Goal: Information Seeking & Learning: Find specific fact

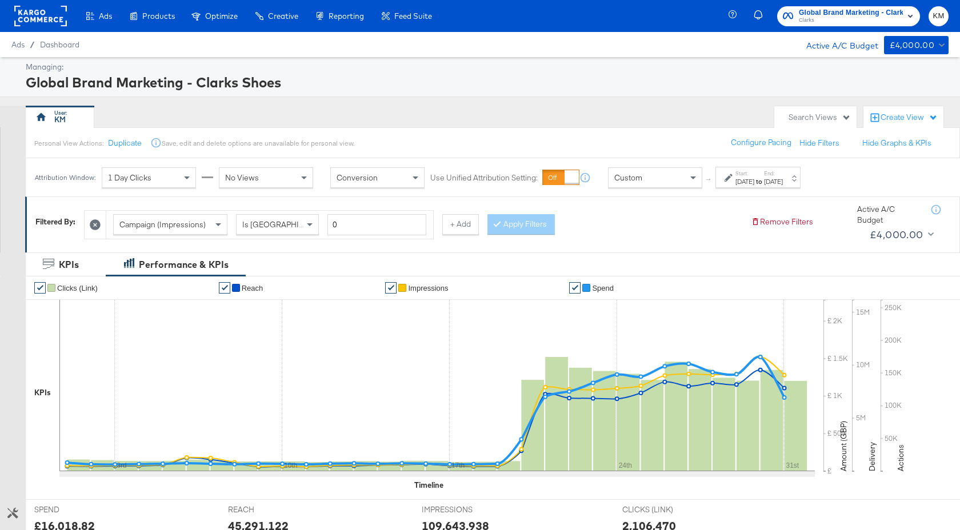
click at [783, 183] on div "[DATE]" at bounding box center [773, 181] width 19 height 9
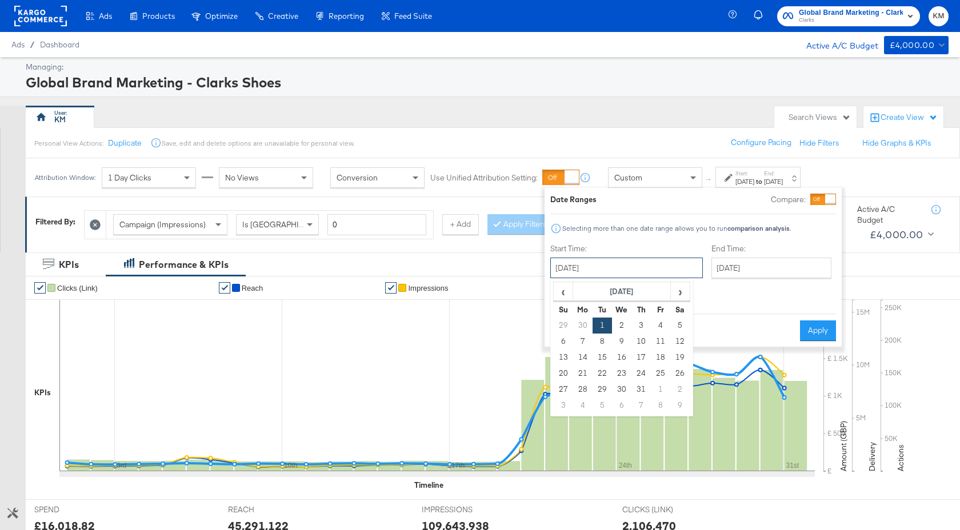
click at [651, 263] on input "[DATE]" at bounding box center [626, 268] width 153 height 21
click at [681, 296] on span "›" at bounding box center [680, 291] width 18 height 17
click at [648, 374] on td "21" at bounding box center [640, 374] width 19 height 16
type input "[DATE]"
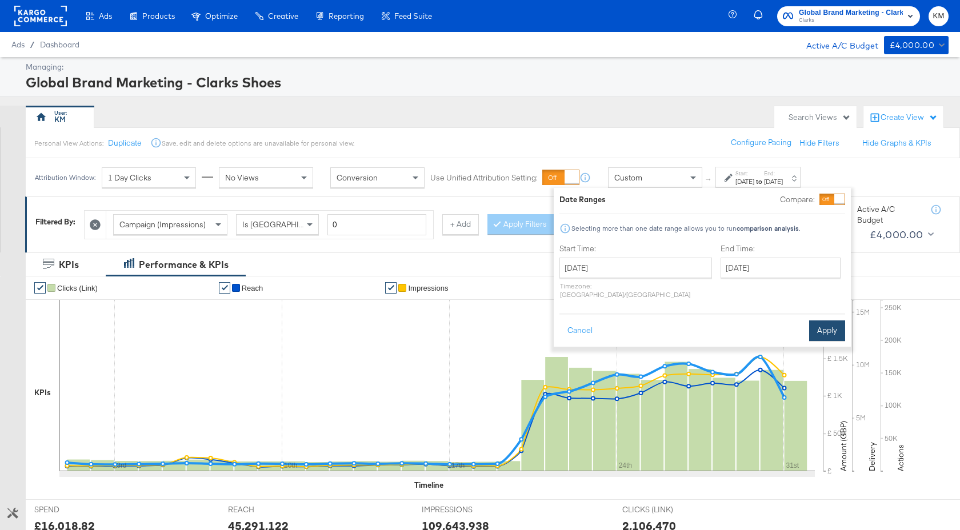
click at [818, 326] on button "Apply" at bounding box center [827, 331] width 36 height 21
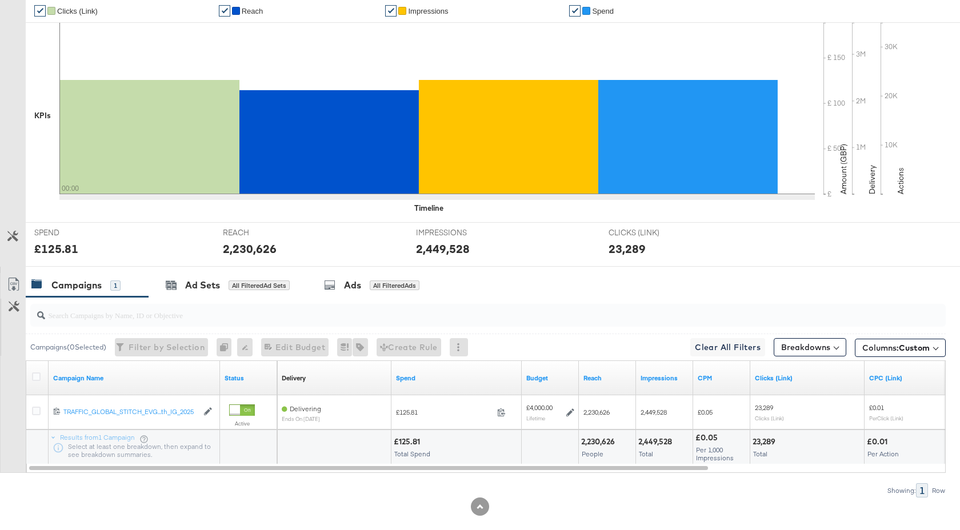
scroll to position [295, 0]
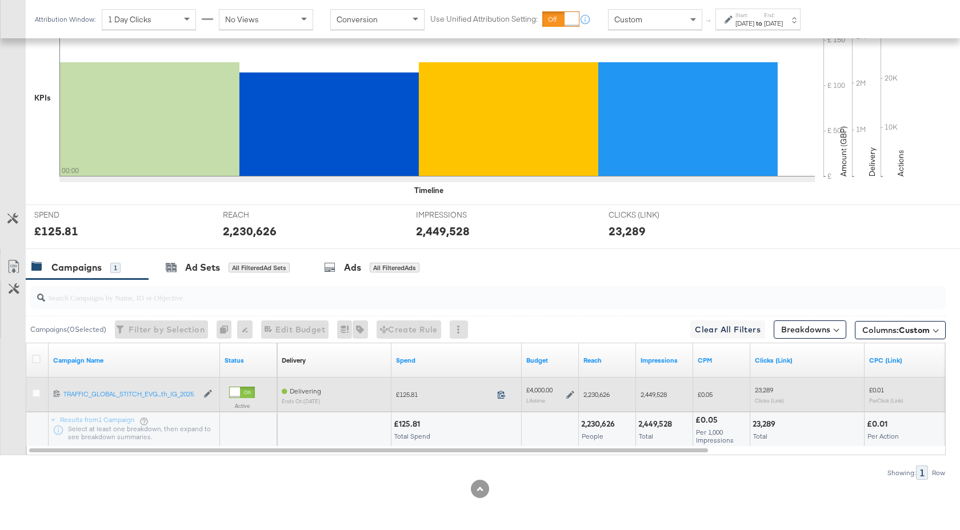
click at [503, 395] on icon at bounding box center [501, 394] width 9 height 9
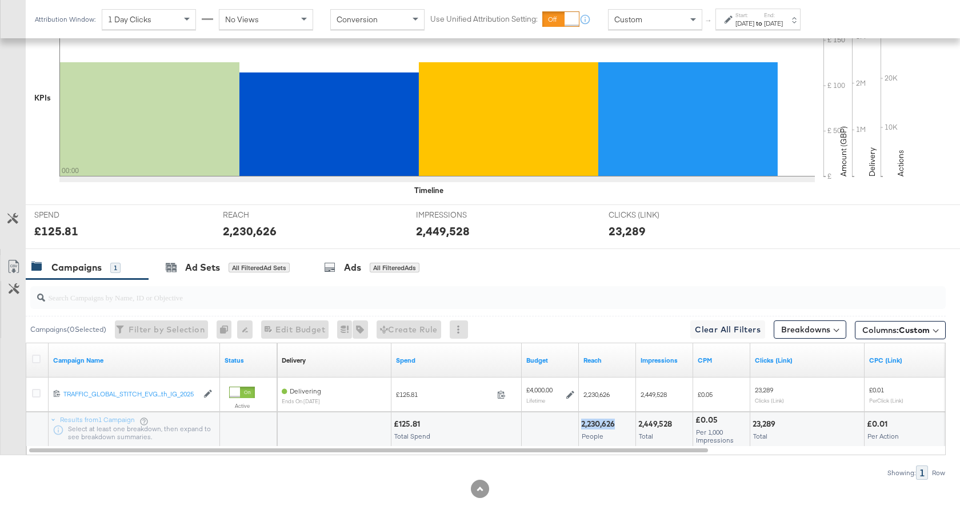
drag, startPoint x: 615, startPoint y: 425, endPoint x: 583, endPoint y: 426, distance: 32.0
click at [583, 426] on div "2,230,626" at bounding box center [599, 424] width 37 height 11
copy div "2,230,626"
drag, startPoint x: 673, startPoint y: 425, endPoint x: 639, endPoint y: 425, distance: 33.7
click at [639, 425] on div "2,449,528" at bounding box center [656, 424] width 37 height 11
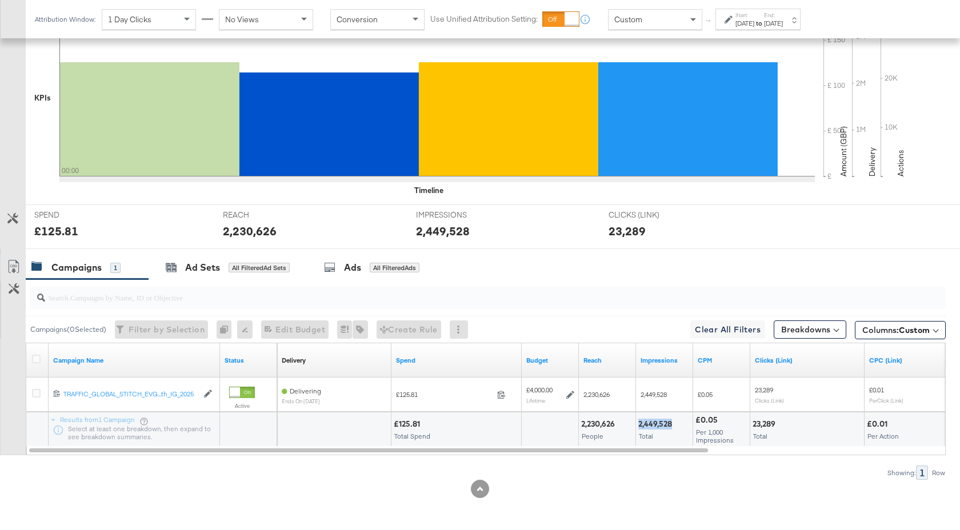
copy div "2,449,528"
drag, startPoint x: 777, startPoint y: 424, endPoint x: 753, endPoint y: 424, distance: 24.6
click at [753, 424] on div "23,289" at bounding box center [766, 424] width 26 height 11
copy div "23,289"
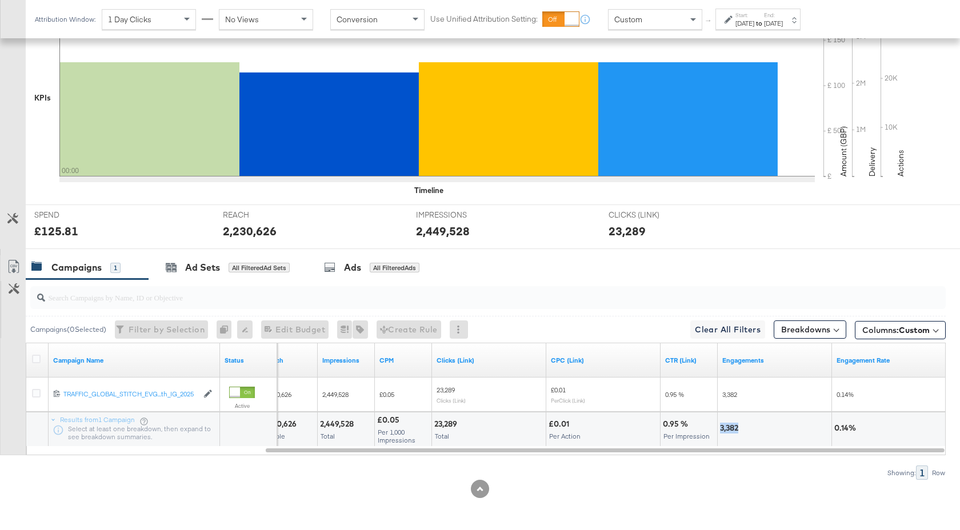
drag, startPoint x: 739, startPoint y: 429, endPoint x: 720, endPoint y: 429, distance: 18.9
click at [720, 429] on div "3,382" at bounding box center [731, 428] width 22 height 11
copy div "3,382"
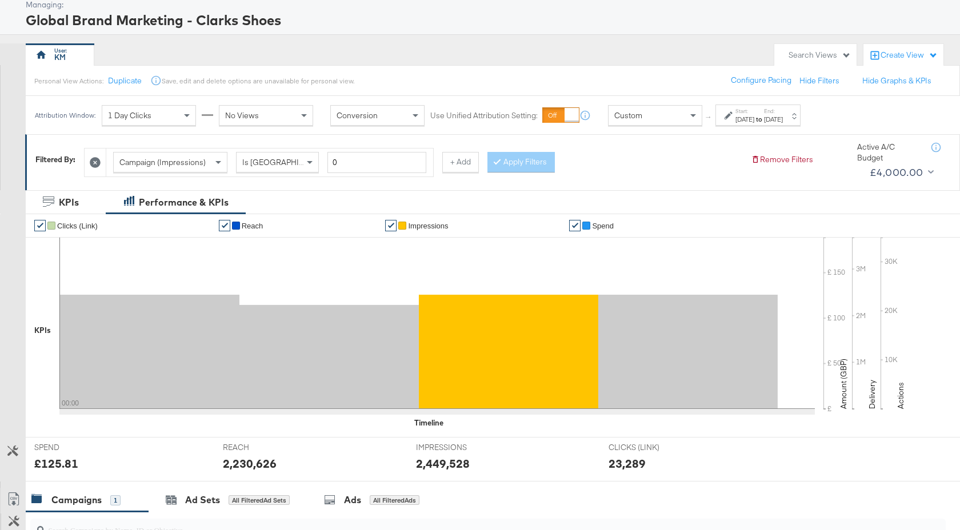
scroll to position [0, 0]
